Goal: Task Accomplishment & Management: Manage account settings

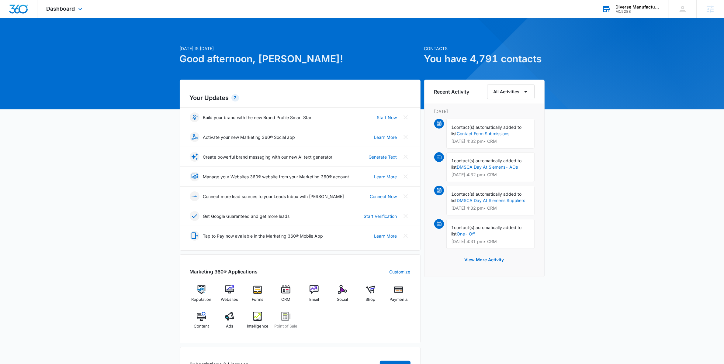
click at [637, 8] on div "Diverse Manufacturing Supply Chain Alliance (DMSCA)" at bounding box center [637, 7] width 44 height 5
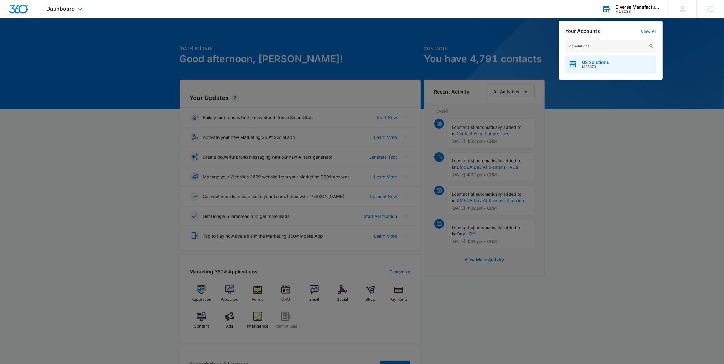
type input "gs solutions"
click at [609, 64] on div "GS Solutions M36373" at bounding box center [610, 64] width 91 height 18
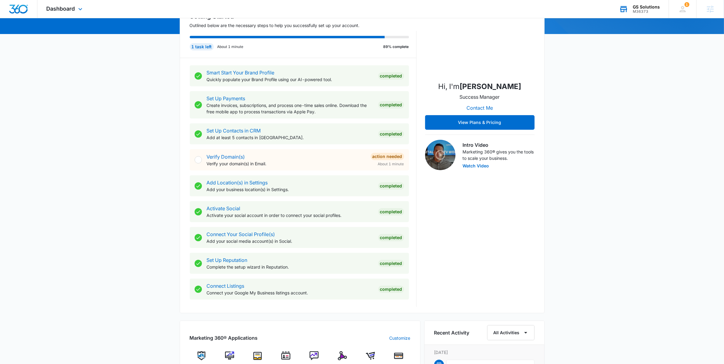
scroll to position [146, 0]
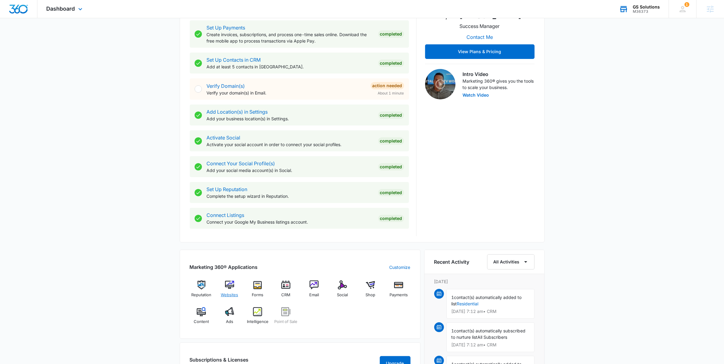
click at [225, 284] on img at bounding box center [229, 285] width 9 height 9
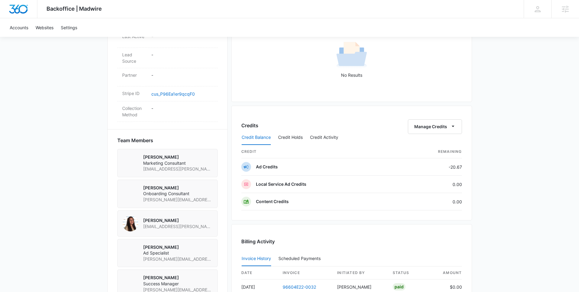
scroll to position [453, 0]
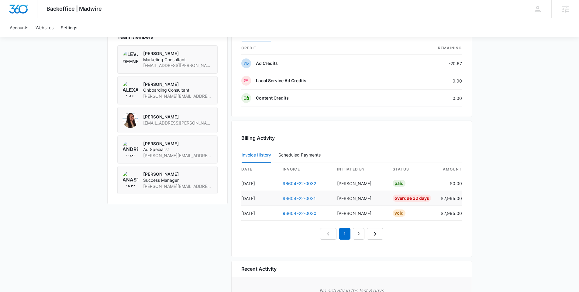
click at [307, 197] on link "96604E22-0031" at bounding box center [299, 197] width 33 height 5
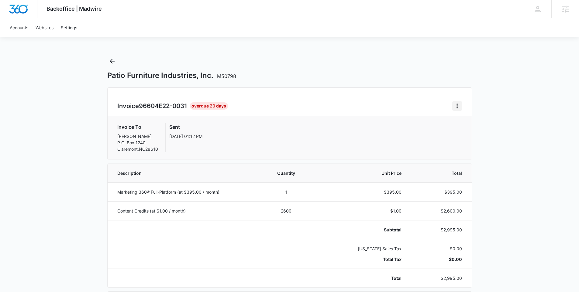
click at [459, 105] on icon "Home" at bounding box center [457, 105] width 7 height 7
click at [331, 117] on div "Invoice To Toni Waddell P.O. Box 1240 Claremont , NC 28610 Sent Sep 24, 01:12 PM" at bounding box center [290, 137] width 364 height 43
drag, startPoint x: 188, startPoint y: 105, endPoint x: 141, endPoint y: 103, distance: 47.8
click at [141, 103] on span "96604E22-0031" at bounding box center [163, 105] width 48 height 7
copy span "96604E22-0031"
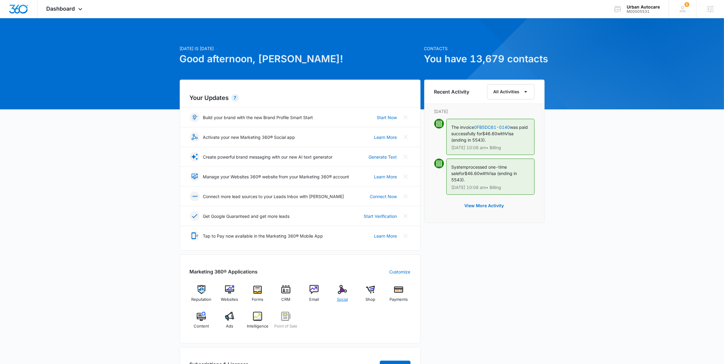
click at [341, 289] on img at bounding box center [342, 289] width 9 height 9
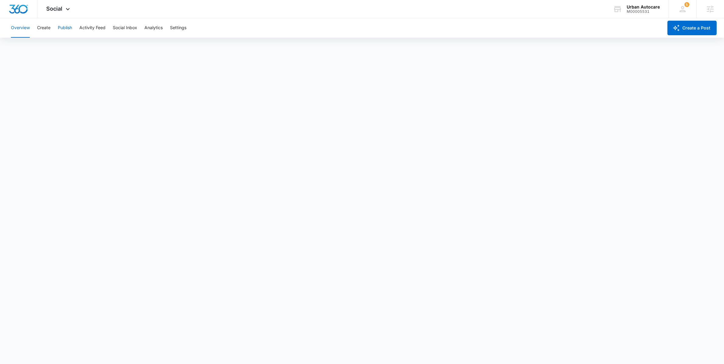
click at [62, 24] on button "Publish" at bounding box center [65, 27] width 14 height 19
click at [43, 32] on button "Create" at bounding box center [43, 27] width 13 height 19
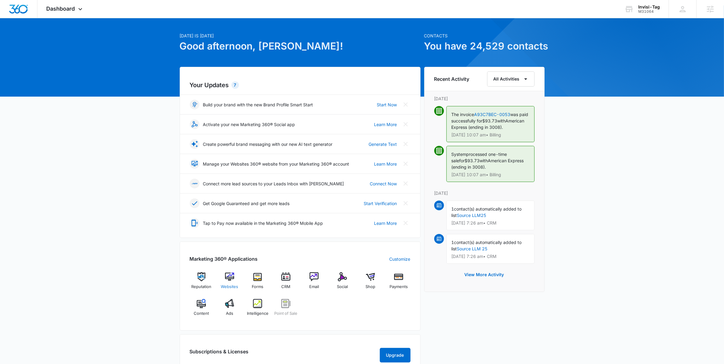
scroll to position [13, 0]
click at [236, 279] on div "Websites" at bounding box center [229, 283] width 23 height 22
